Goal: Transaction & Acquisition: Purchase product/service

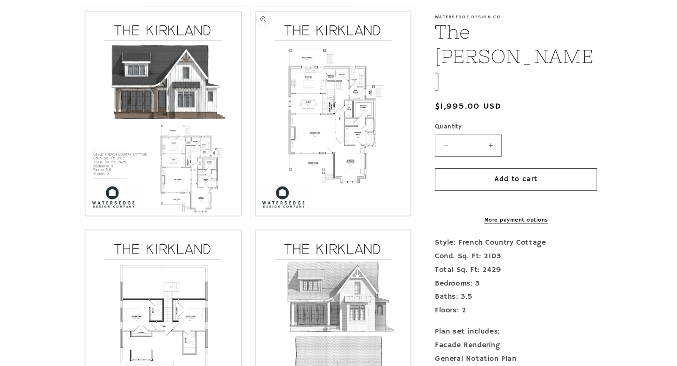
scroll to position [506, 0]
click at [80, 221] on button "Open media 2 in modal" at bounding box center [80, 221] width 0 height 0
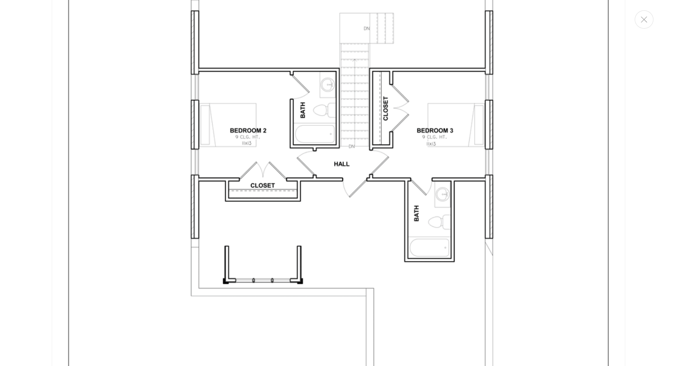
scroll to position [2445, 0]
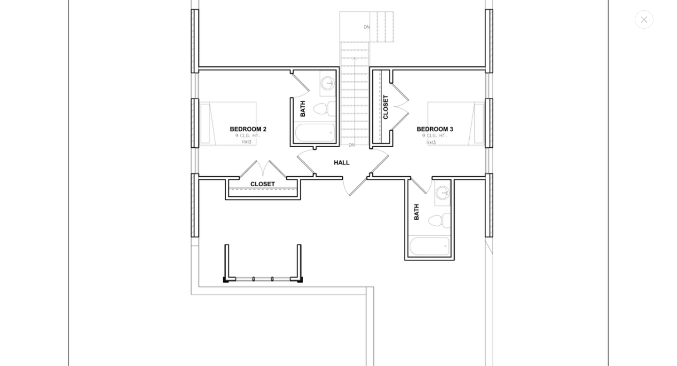
click at [488, 268] on img "Media gallery" at bounding box center [339, 184] width 574 height 742
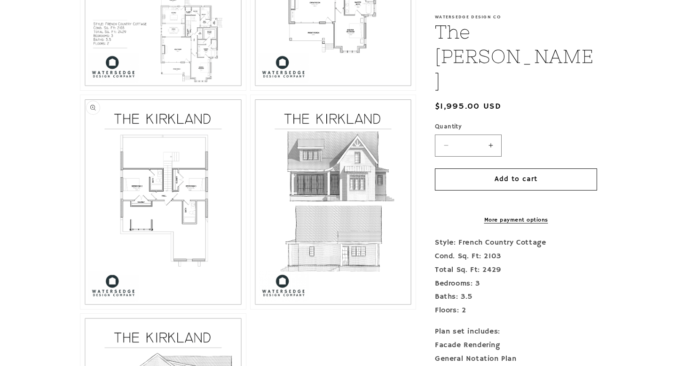
scroll to position [640, 0]
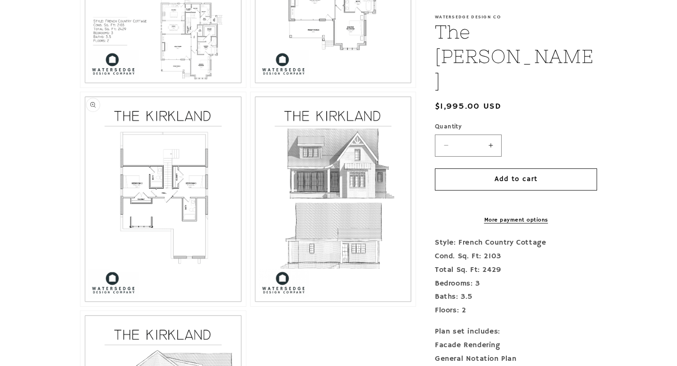
click at [80, 306] on button "Open media 4 in modal" at bounding box center [80, 306] width 0 height 0
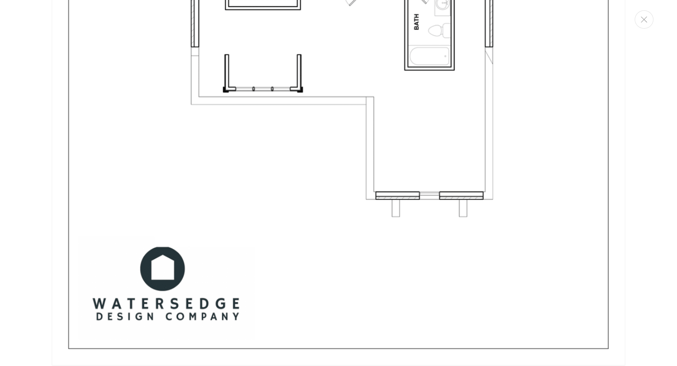
scroll to position [2636, 0]
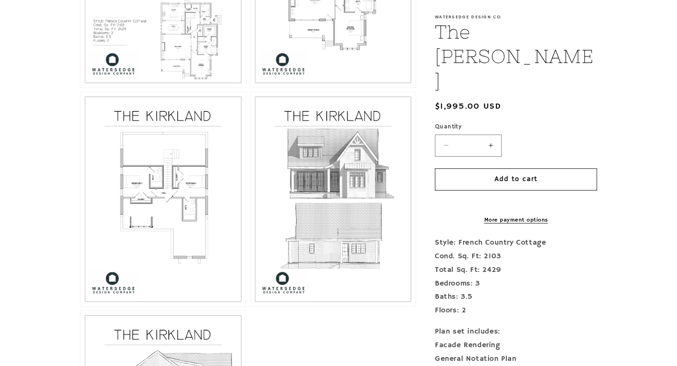
click at [57, 165] on section "Skip to product information Open media 1 in modal Open media 2 in modal Open me…" at bounding box center [338, 44] width 564 height 973
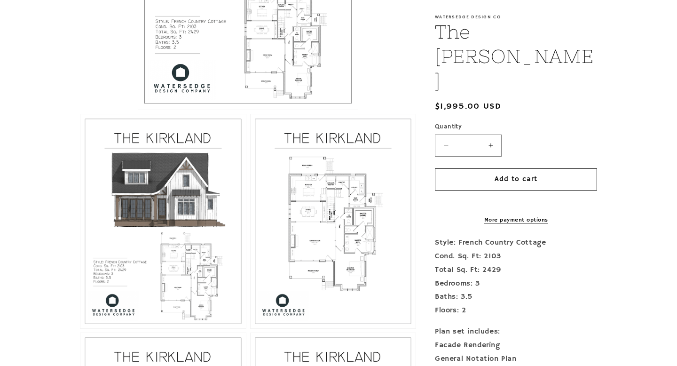
scroll to position [278, 0]
